Goal: Transaction & Acquisition: Purchase product/service

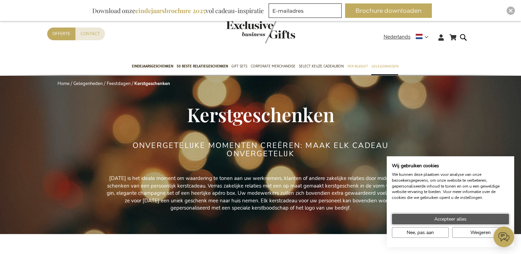
click at [447, 220] on span "Accepteer alles" at bounding box center [450, 218] width 32 height 7
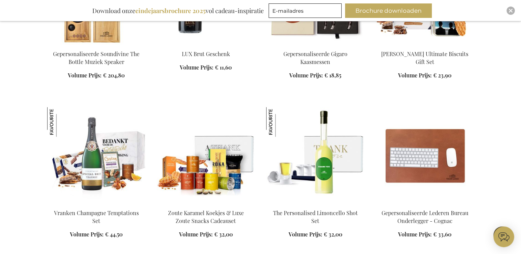
scroll to position [733, 0]
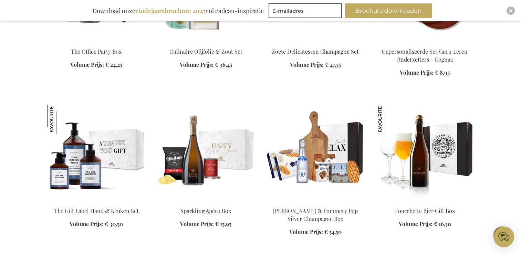
scroll to position [1248, 0]
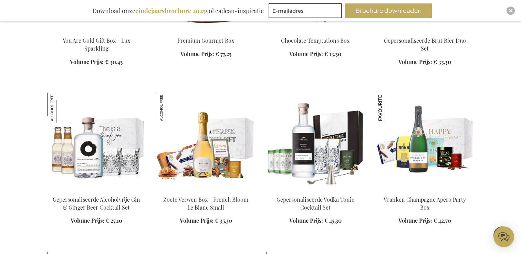
scroll to position [1852, 0]
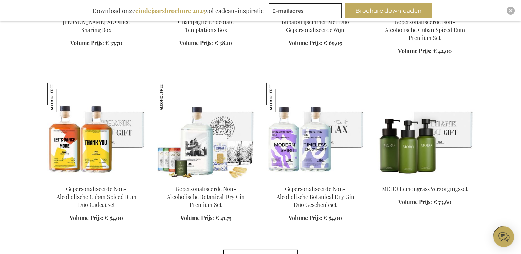
scroll to position [2181, 0]
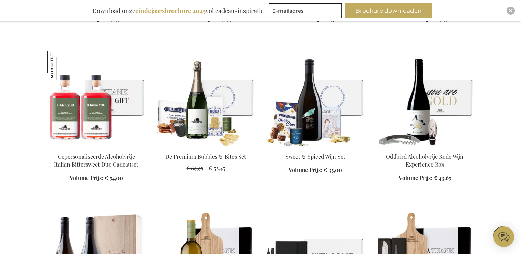
scroll to position [2539, 0]
